Goal: Find contact information: Find contact information

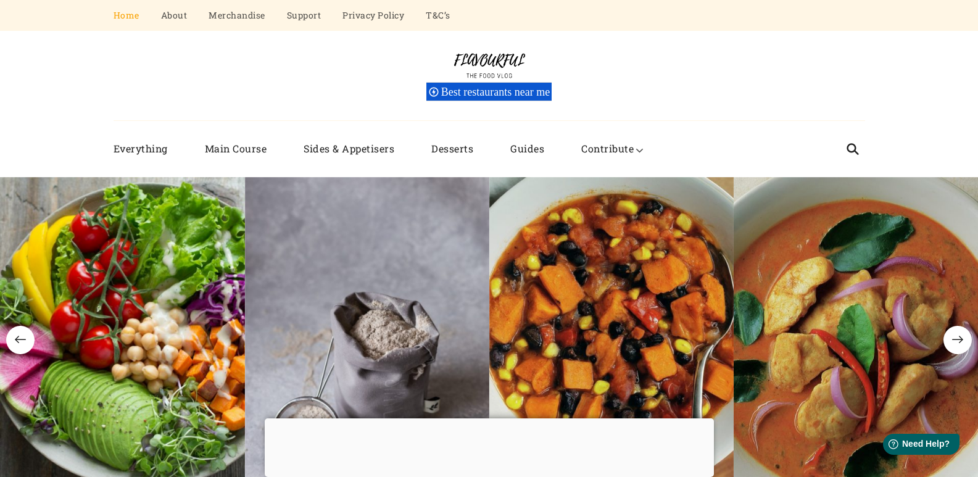
click at [488, 418] on div at bounding box center [489, 418] width 449 height 0
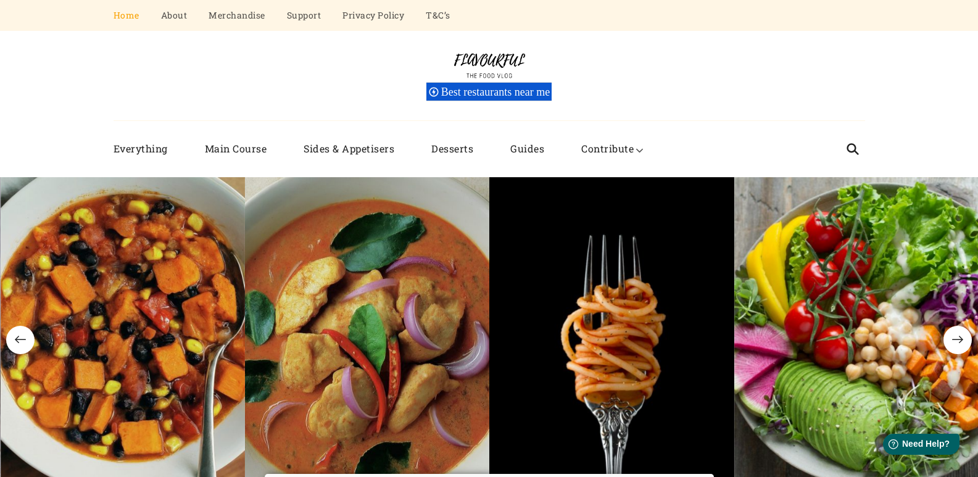
click at [343, 86] on div "Flavourful The Food Vlog Best restaurants near me" at bounding box center [490, 76] width 752 height 90
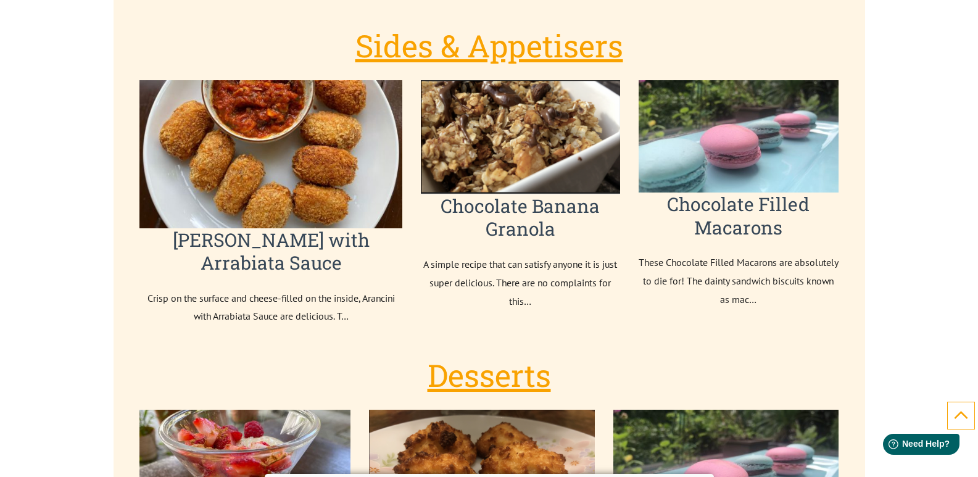
scroll to position [2902, 0]
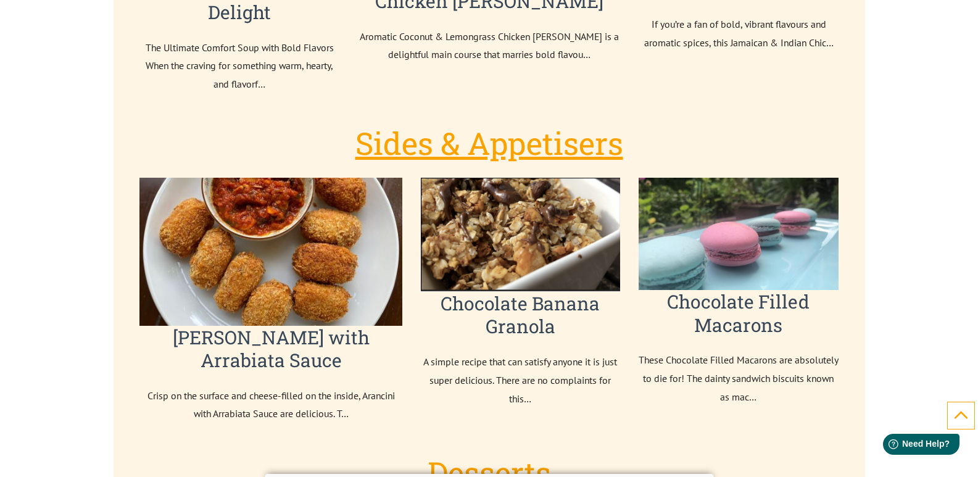
click at [345, 120] on div "What We Are Cooking Main Course Smoky Fiesta Soup: A Spicy Mexican-American Fus…" at bounding box center [488, 231] width 699 height 1068
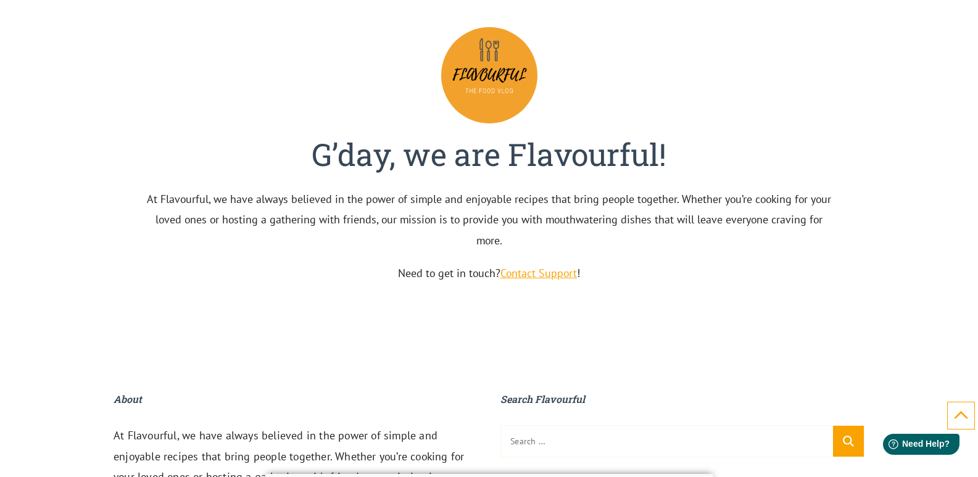
scroll to position [4013, 0]
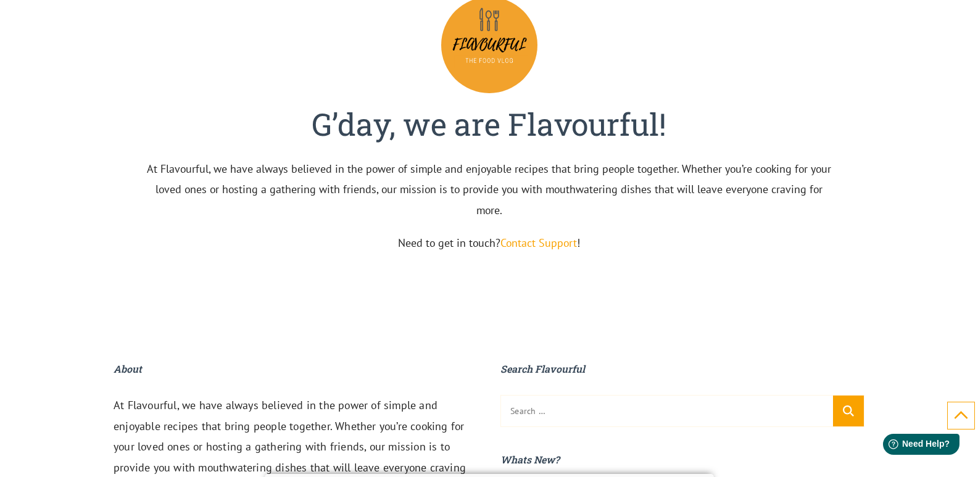
click at [518, 245] on link "Contact Support" at bounding box center [539, 243] width 77 height 14
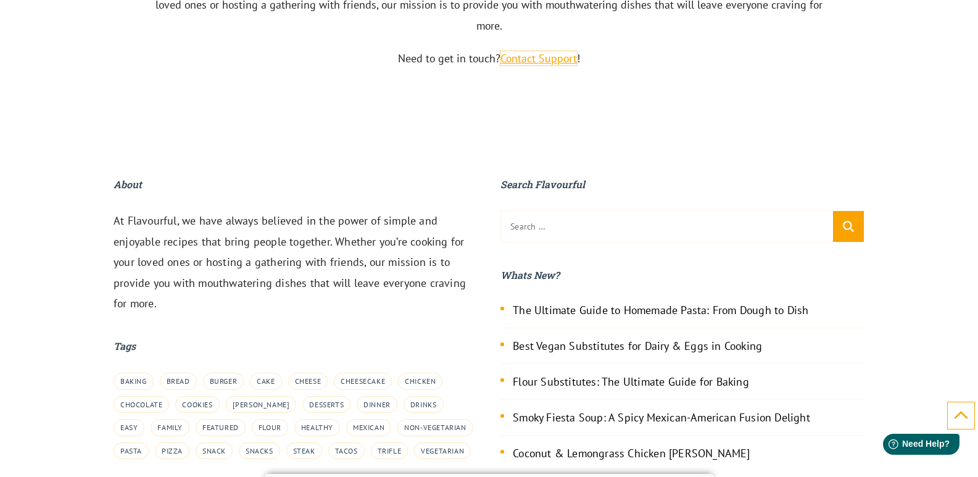
scroll to position [4383, 0]
